Goal: Information Seeking & Learning: Learn about a topic

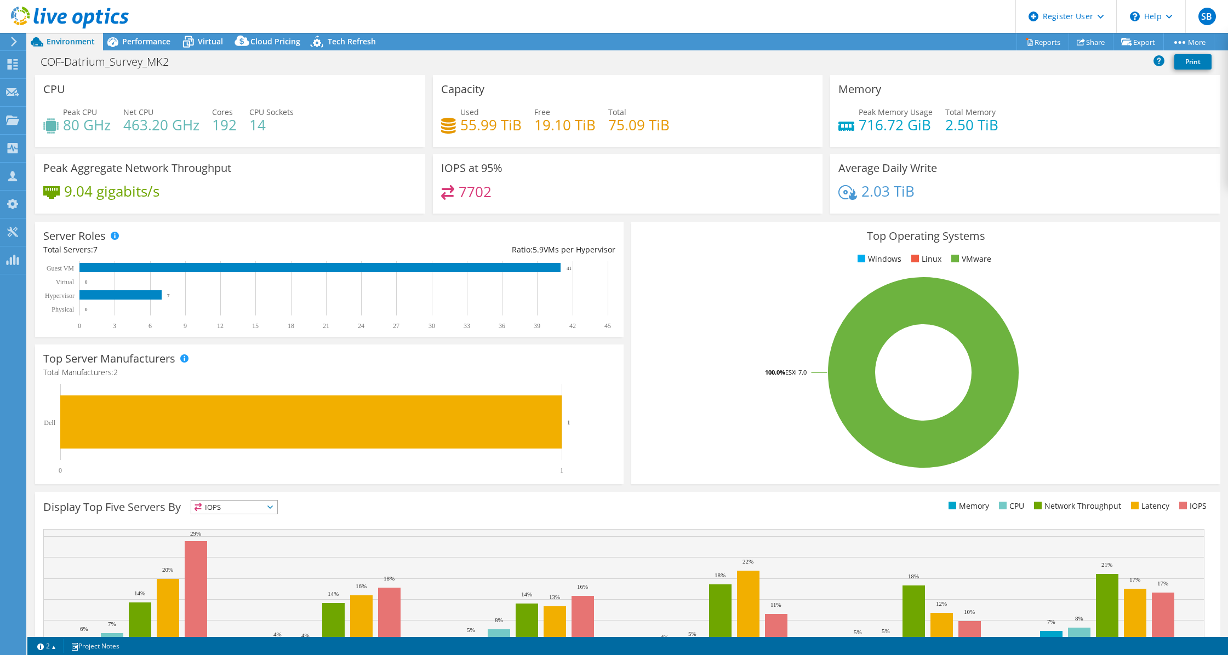
select select "USWest"
select select "USD"
click at [219, 43] on span "Virtual" at bounding box center [210, 41] width 25 height 10
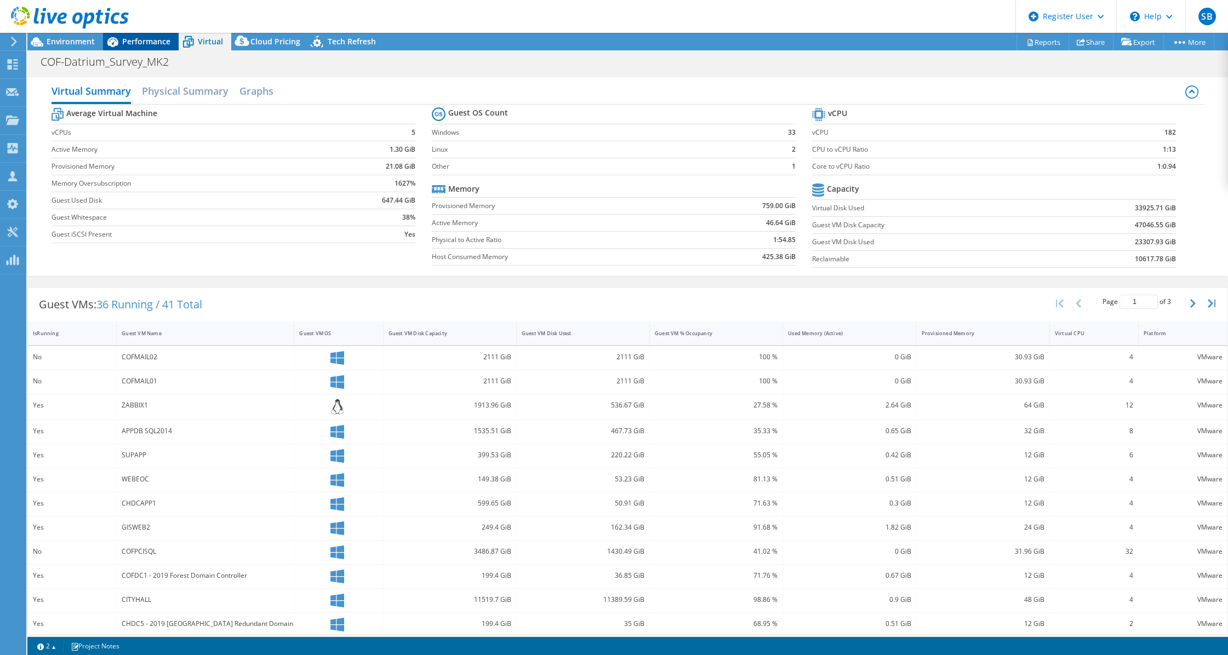
click at [151, 48] on div "Performance" at bounding box center [141, 42] width 76 height 18
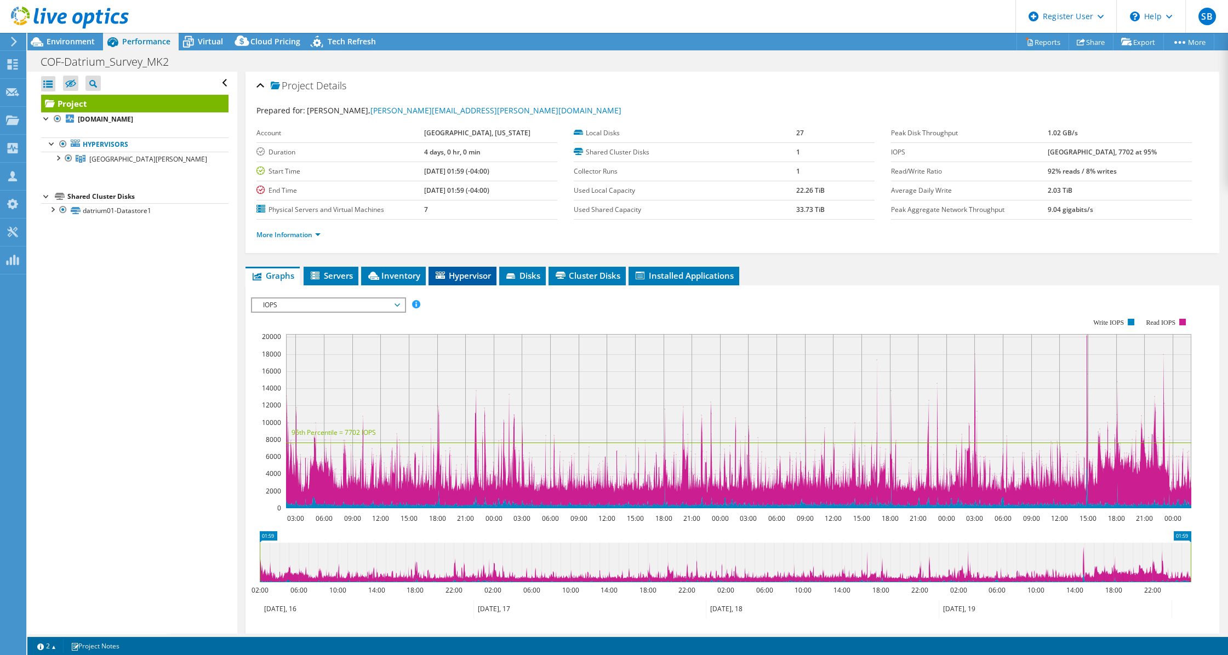
click at [459, 282] on li "Hypervisor" at bounding box center [462, 276] width 68 height 19
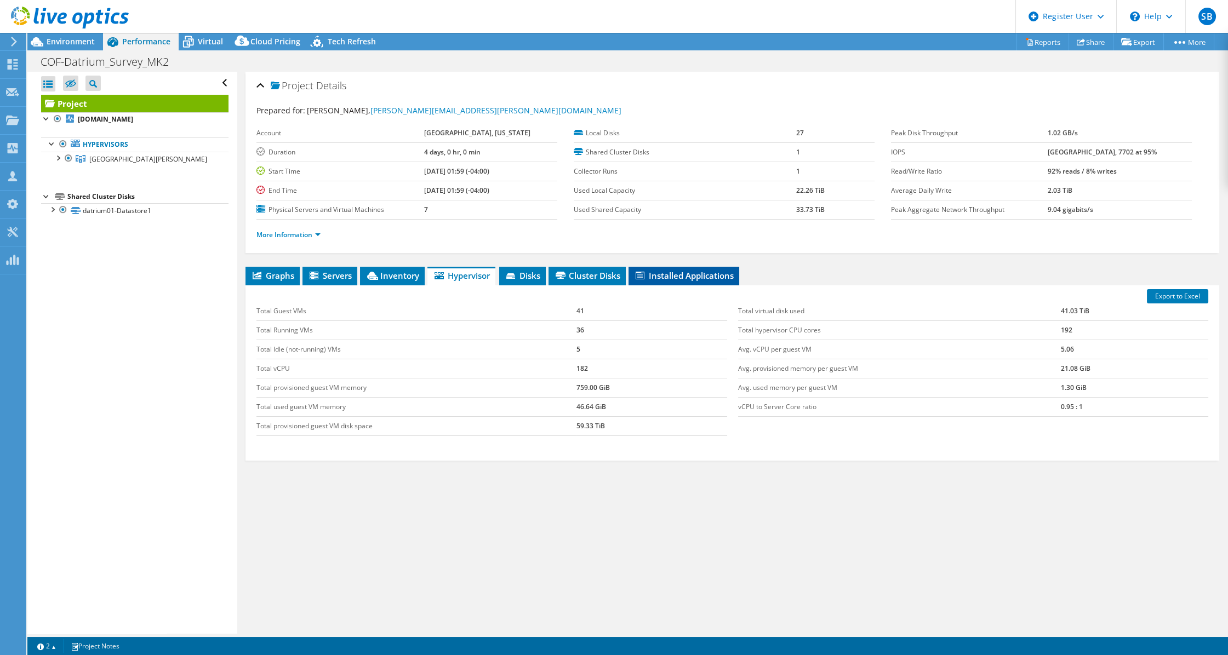
click at [649, 273] on span "Installed Applications" at bounding box center [684, 275] width 100 height 11
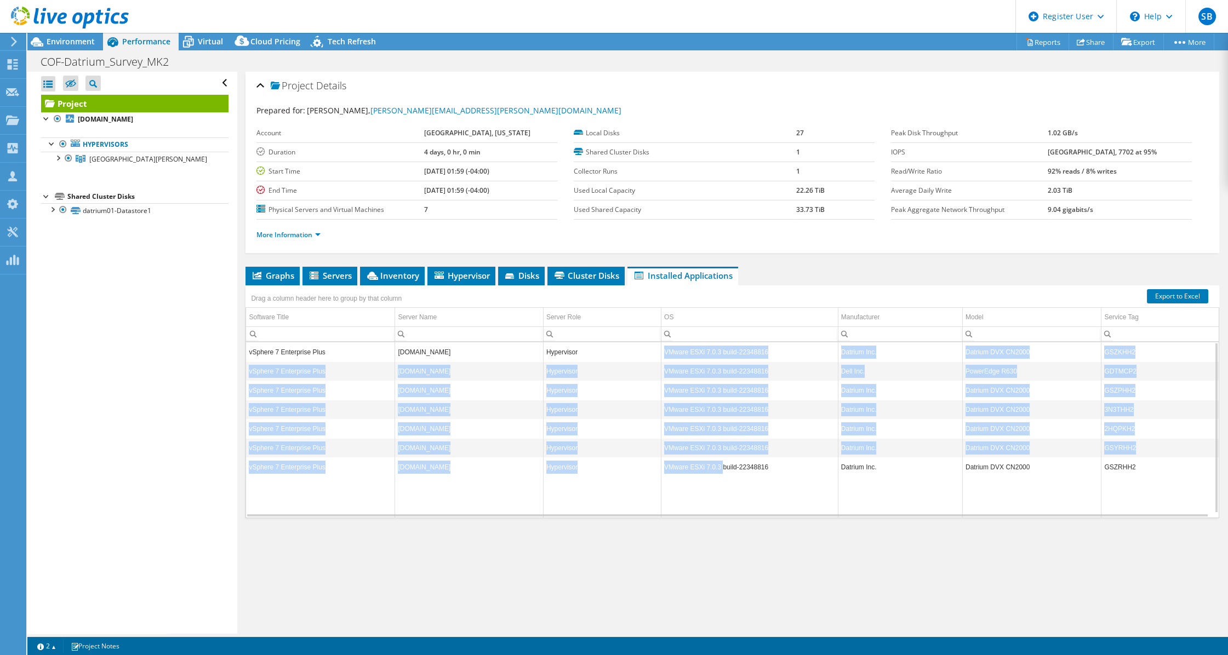
drag, startPoint x: 661, startPoint y: 350, endPoint x: 716, endPoint y: 471, distance: 133.1
click at [716, 471] on tbody "vSphere 7 Enterprise Plus [DOMAIN_NAME] Hypervisor VMware ESXi 7.0.3 build-2234…" at bounding box center [732, 429] width 972 height 175
drag, startPoint x: 716, startPoint y: 471, endPoint x: 679, endPoint y: 370, distance: 107.3
click at [679, 370] on td "VMware ESXi 7.0.3 build-22348816" at bounding box center [749, 371] width 177 height 19
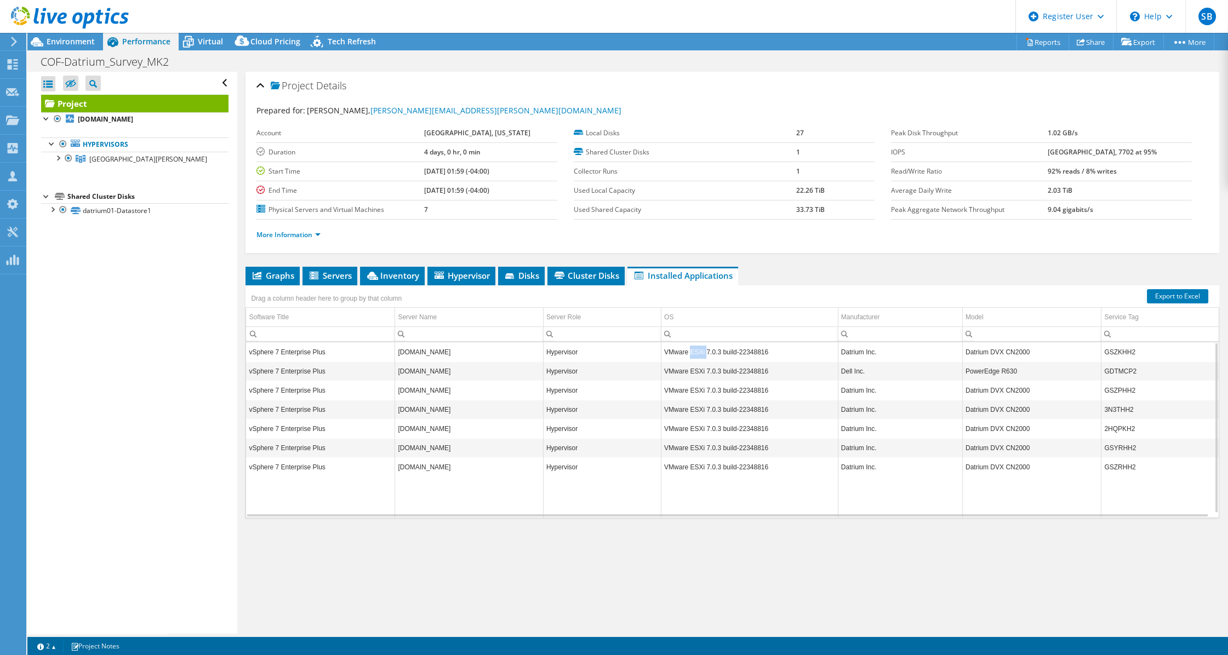
drag, startPoint x: 689, startPoint y: 351, endPoint x: 701, endPoint y: 350, distance: 12.6
click at [701, 350] on td "VMware ESXi 7.0.3 build-22348816" at bounding box center [749, 351] width 177 height 19
click at [72, 45] on span "Environment" at bounding box center [71, 41] width 48 height 10
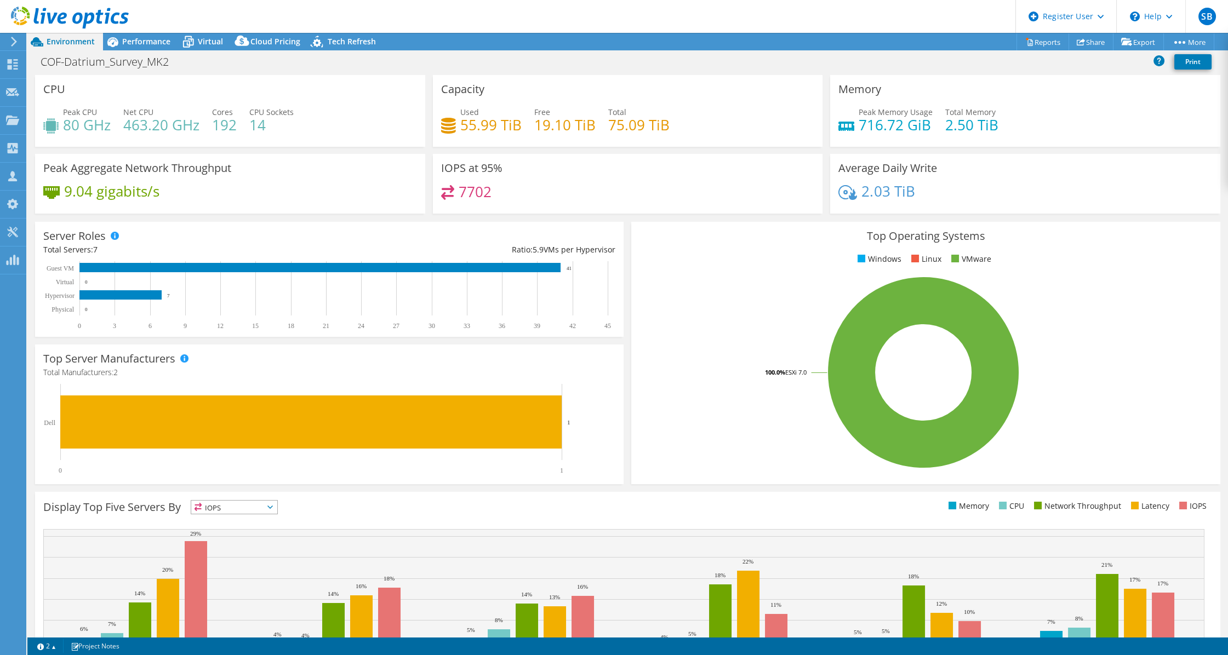
drag, startPoint x: 114, startPoint y: 20, endPoint x: 116, endPoint y: 28, distance: 8.5
click at [113, 20] on icon at bounding box center [70, 18] width 118 height 22
click at [49, 39] on span "Environment" at bounding box center [71, 41] width 48 height 10
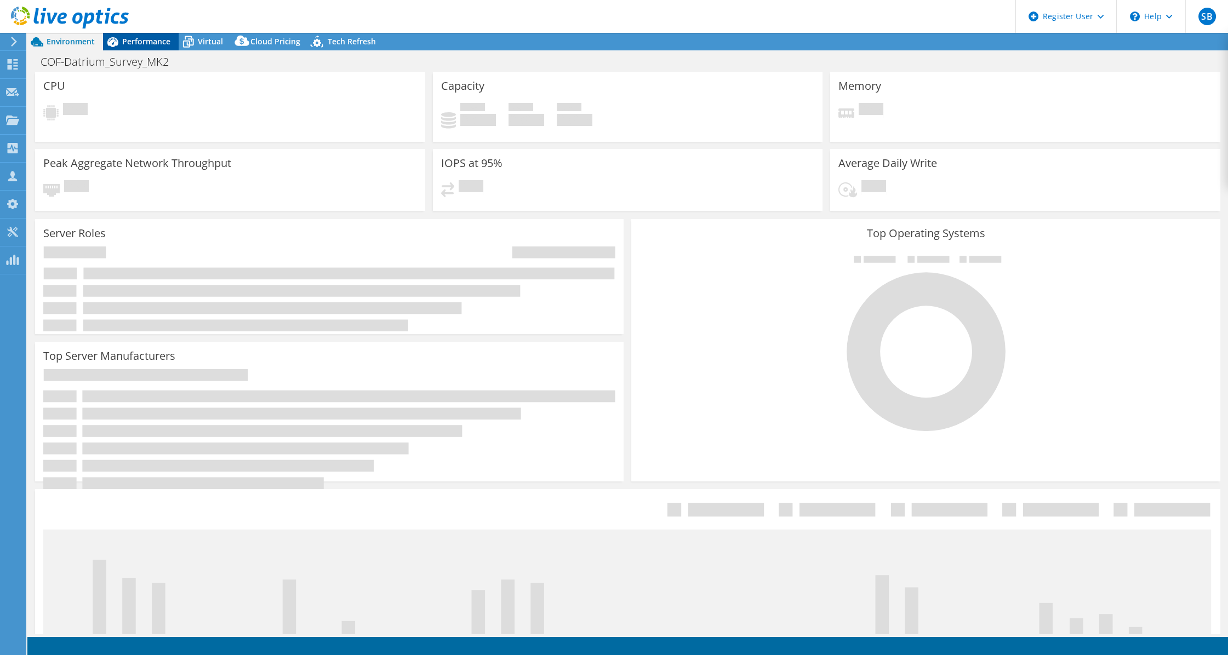
click at [134, 40] on span "Performance" at bounding box center [146, 41] width 48 height 10
select select "USWest"
select select "USD"
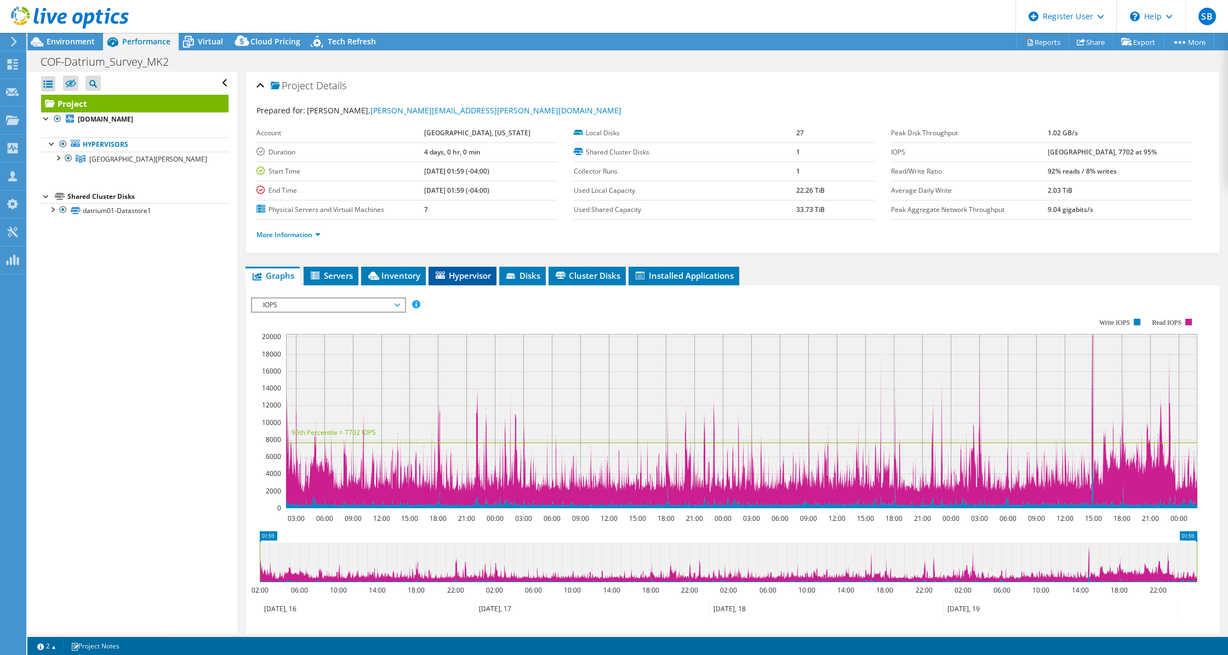
click at [473, 273] on span "Hypervisor" at bounding box center [462, 275] width 57 height 11
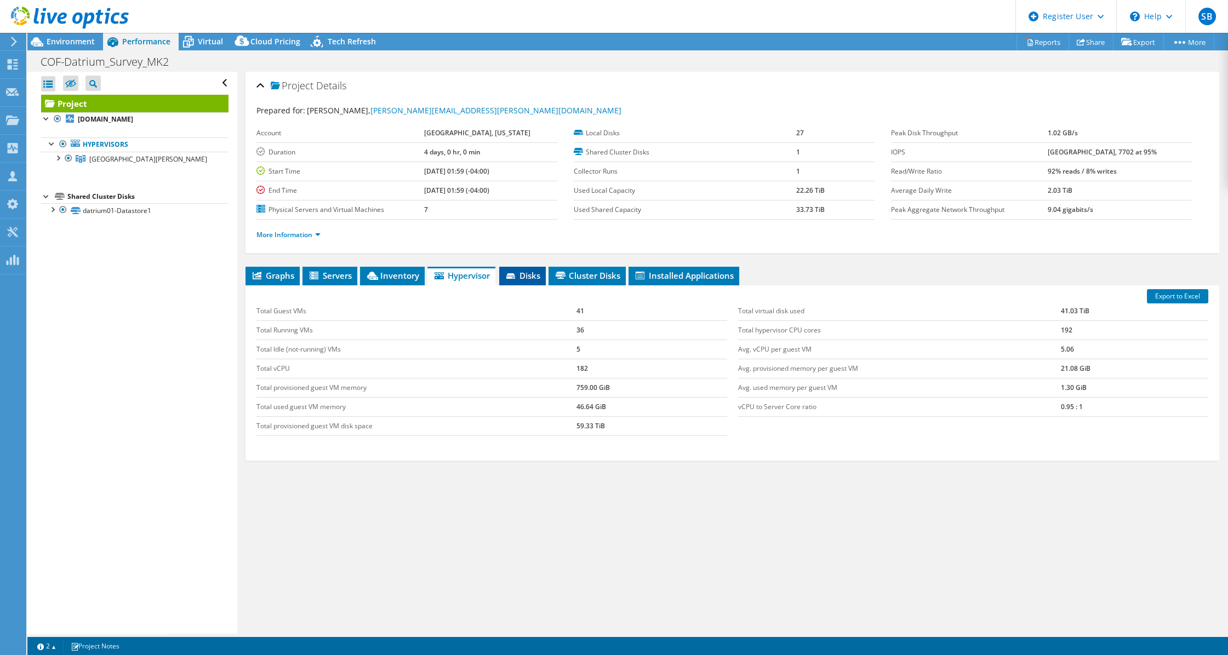
click at [522, 272] on span "Disks" at bounding box center [523, 275] width 36 height 11
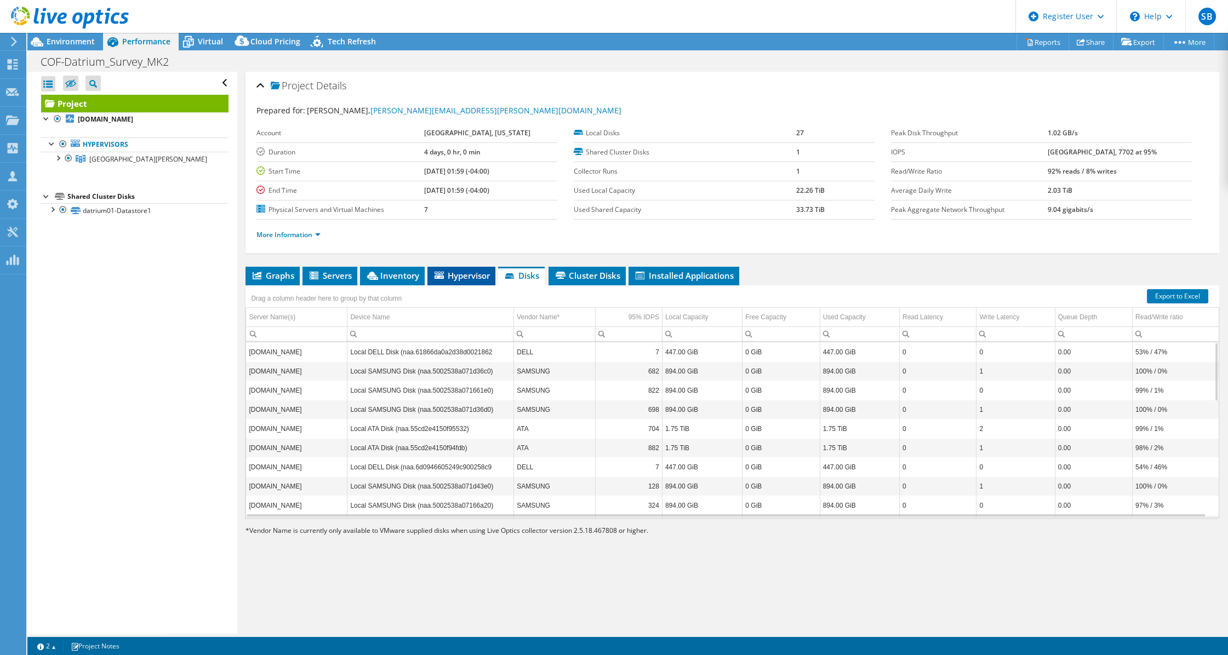
click at [454, 272] on span "Hypervisor" at bounding box center [461, 275] width 57 height 11
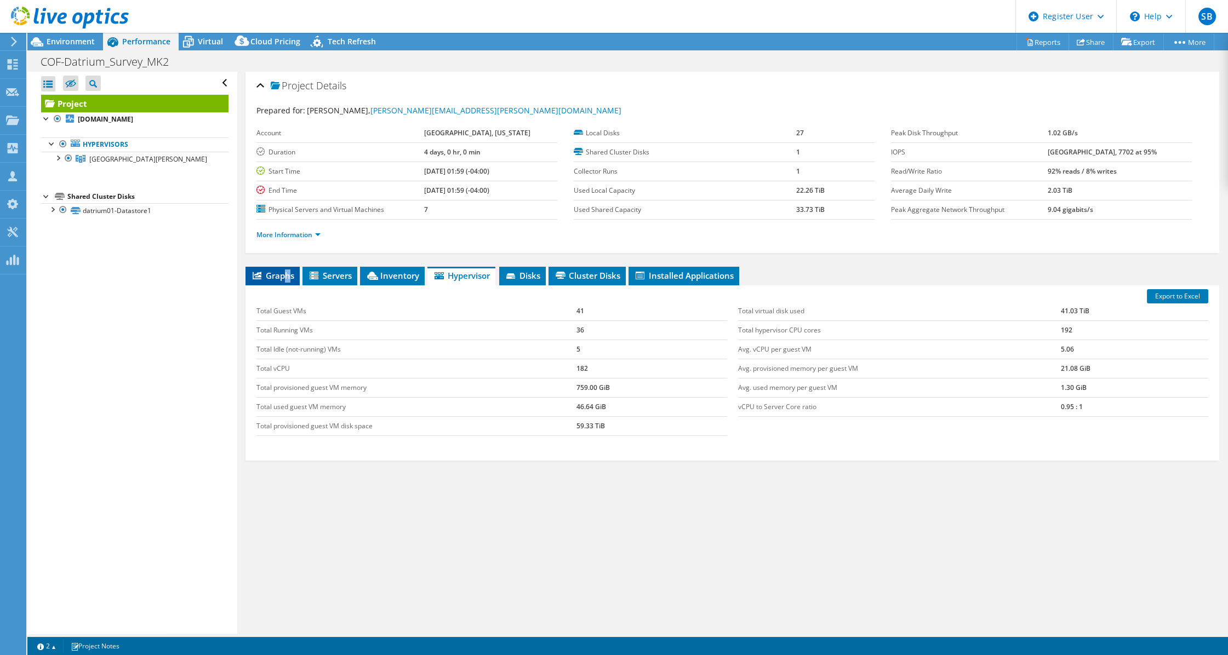
click at [288, 270] on span "Graphs" at bounding box center [272, 275] width 43 height 11
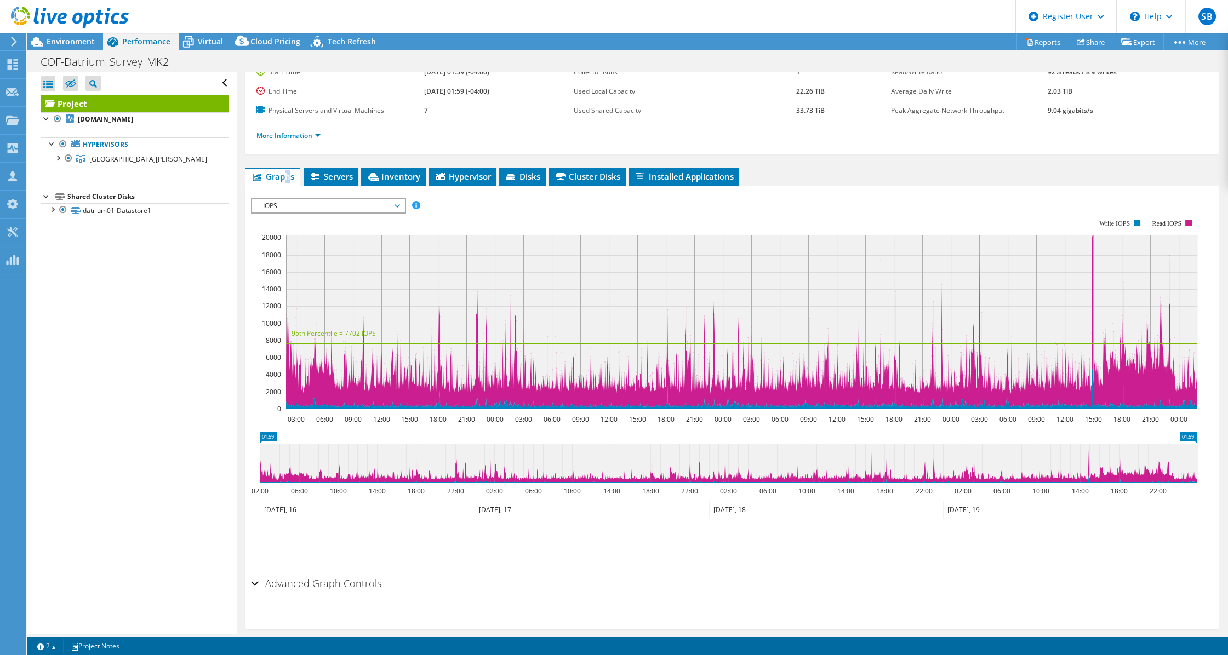
scroll to position [110, 0]
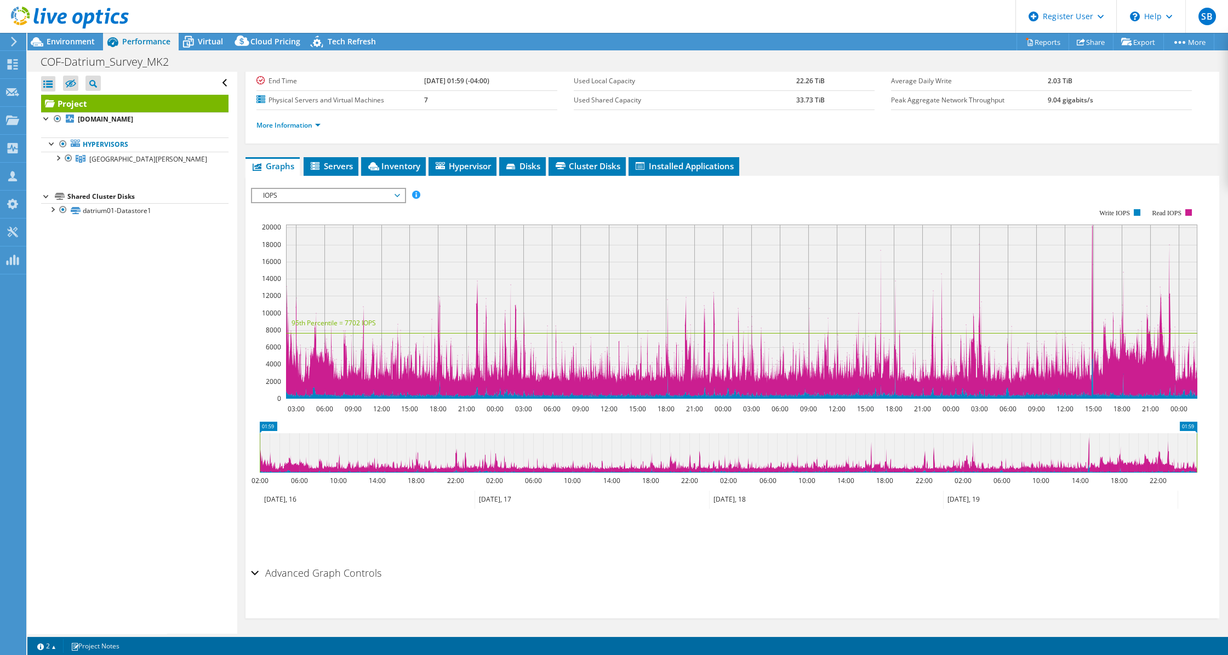
click at [369, 189] on span "IOPS" at bounding box center [327, 195] width 141 height 13
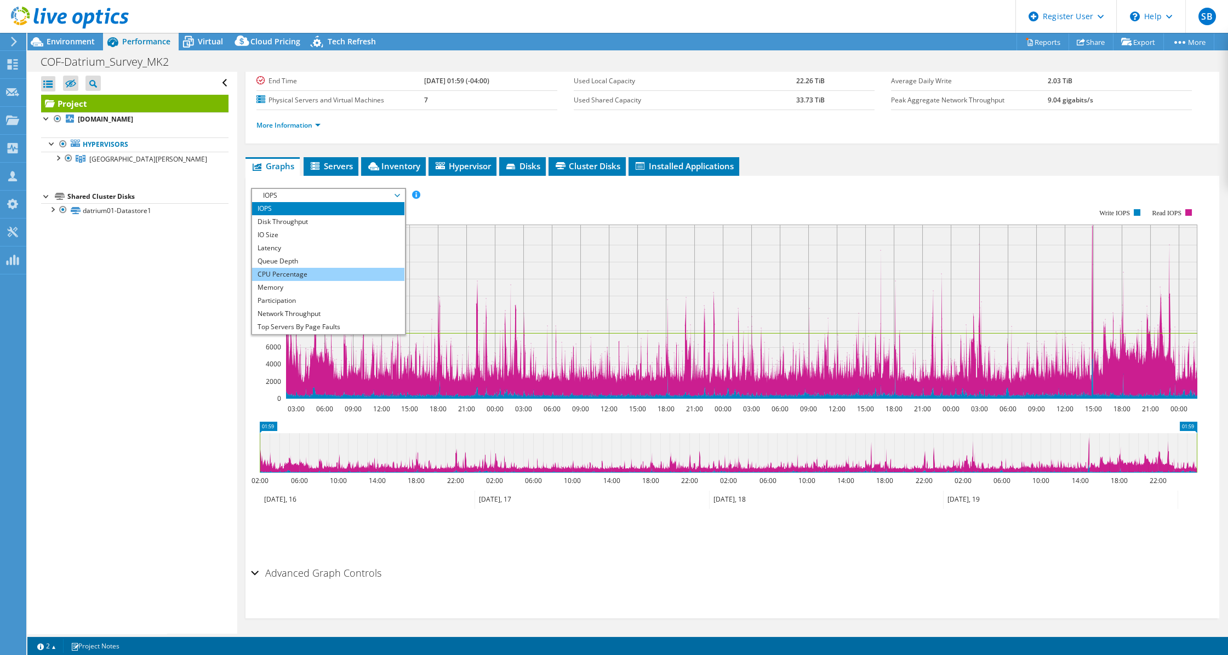
click at [293, 273] on li "CPU Percentage" at bounding box center [328, 274] width 152 height 13
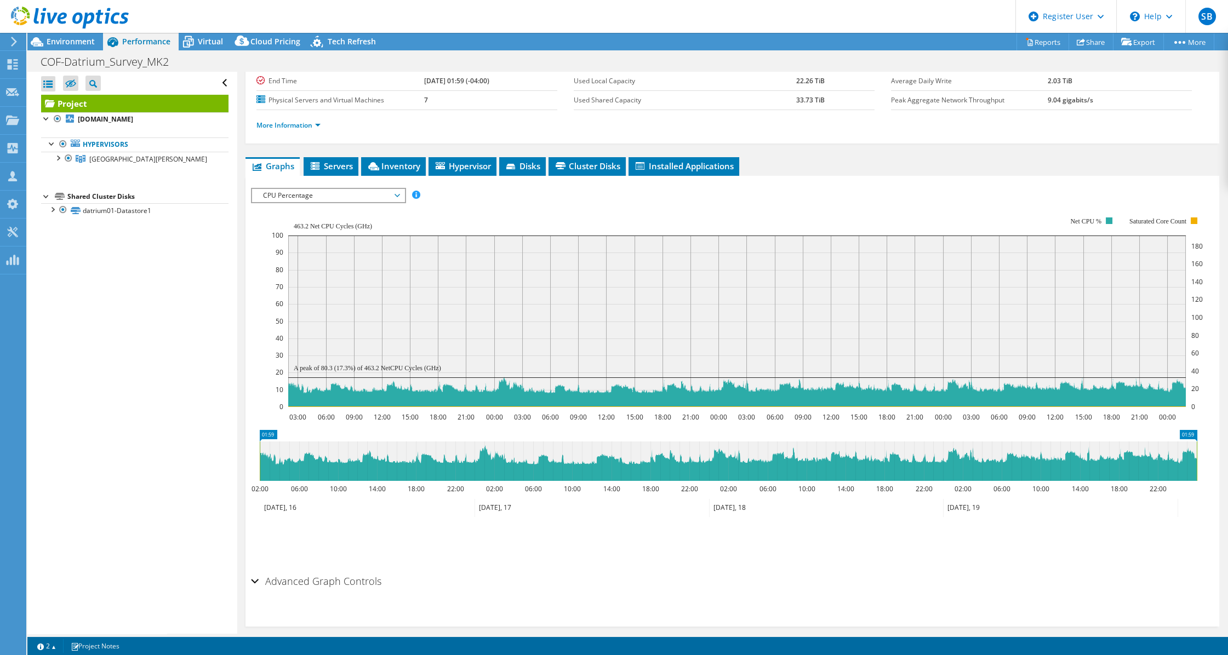
drag, startPoint x: 442, startPoint y: 364, endPoint x: 294, endPoint y: 361, distance: 147.9
click at [296, 362] on icon "03:00 06:00 09:00 12:00 15:00 18:00 21:00 00:00 03:00 06:00 09:00 12:00 15:00 1…" at bounding box center [728, 312] width 954 height 219
drag, startPoint x: 291, startPoint y: 219, endPoint x: 315, endPoint y: 221, distance: 24.2
click at [314, 221] on icon "03:00 06:00 09:00 12:00 15:00 18:00 21:00 00:00 03:00 06:00 09:00 12:00 15:00 1…" at bounding box center [728, 312] width 954 height 219
